Goal: Information Seeking & Learning: Learn about a topic

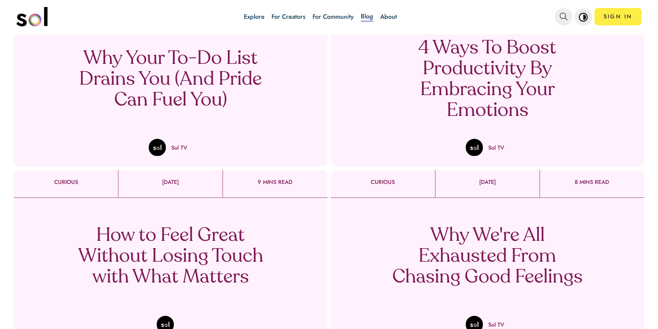
scroll to position [69, 0]
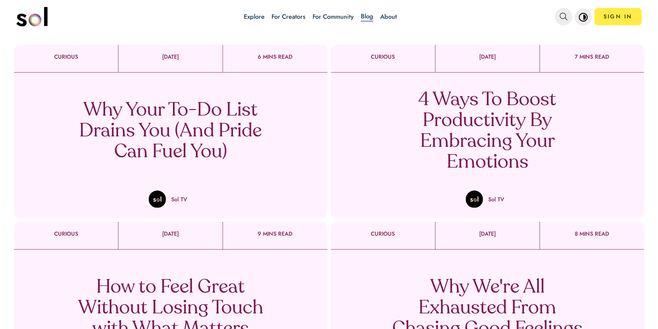
click at [479, 139] on p "4 Ways To Boost Productivity By Embracing Your Emotions" at bounding box center [487, 131] width 205 height 83
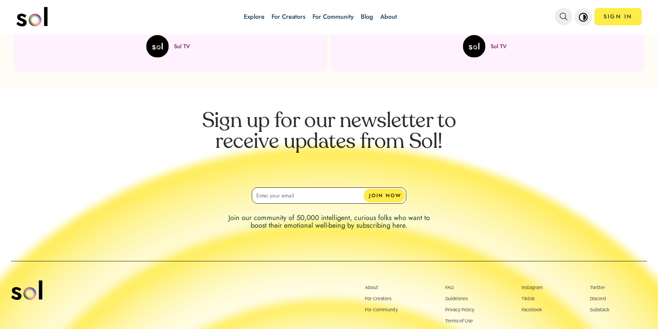
scroll to position [1889, 0]
